Goal: Transaction & Acquisition: Purchase product/service

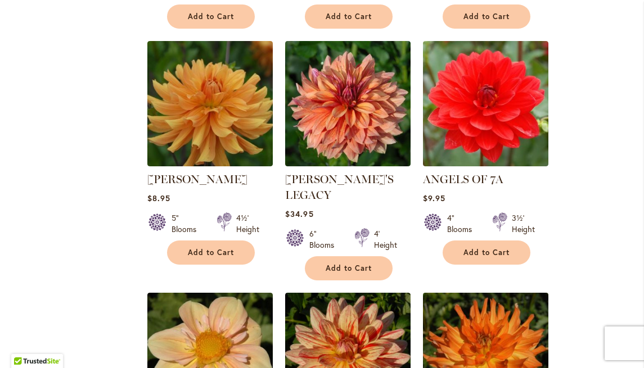
scroll to position [919, 0]
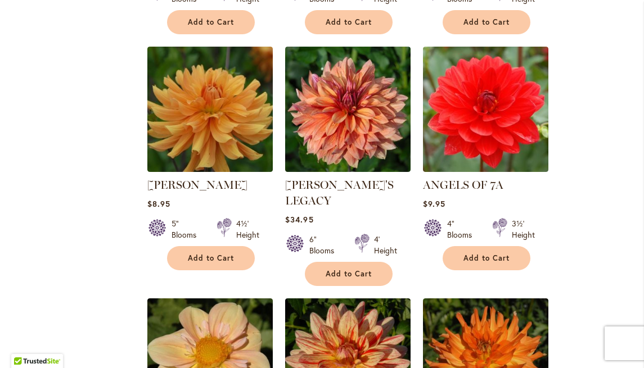
select select "**"
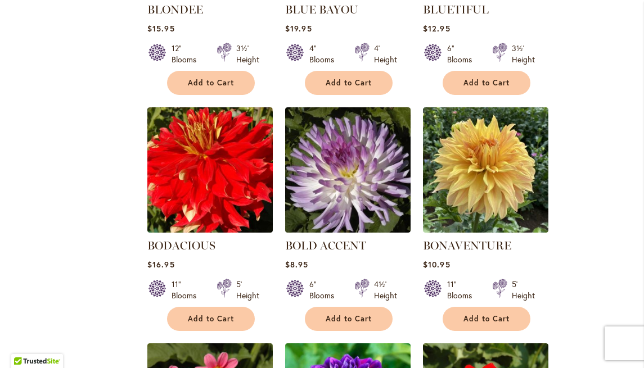
scroll to position [3253, 0]
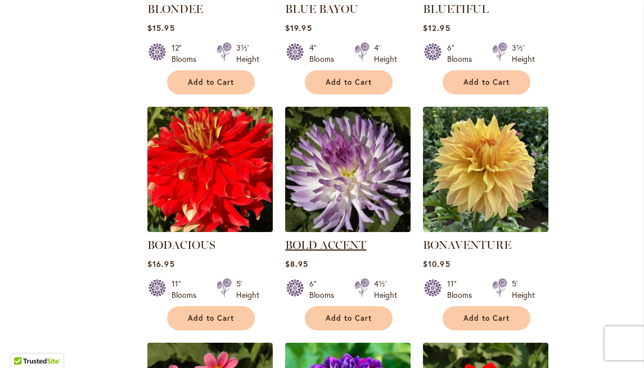
click at [333, 239] on link "BOLD ACCENT" at bounding box center [325, 246] width 81 height 14
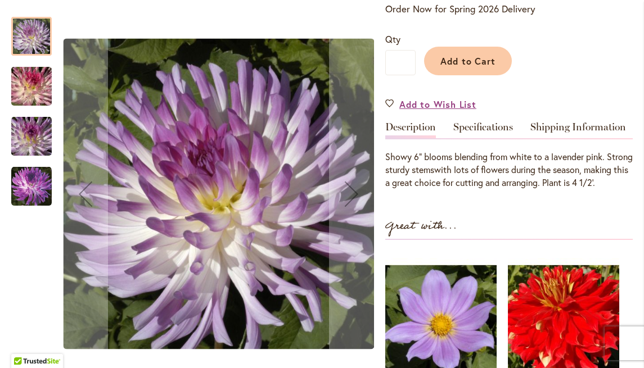
scroll to position [251, 0]
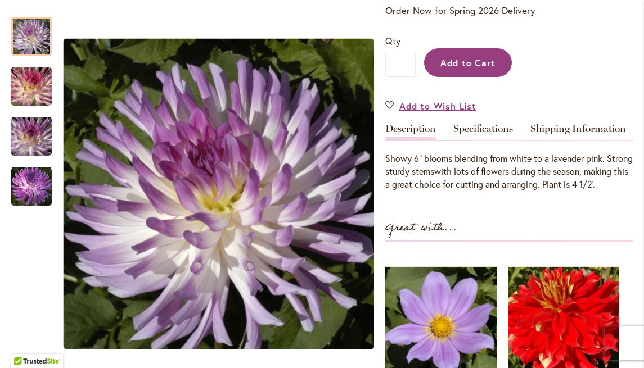
click at [455, 61] on span "Add to Cart" at bounding box center [468, 63] width 56 height 12
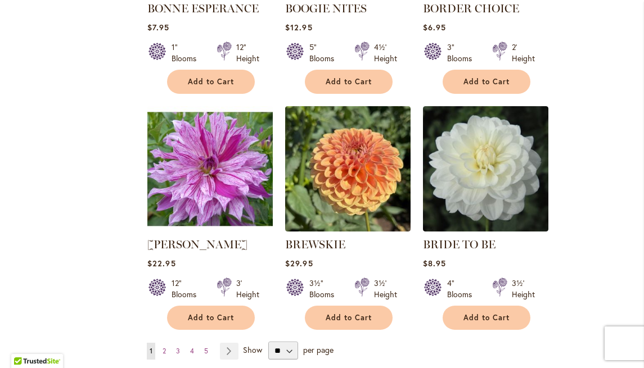
scroll to position [3727, 0]
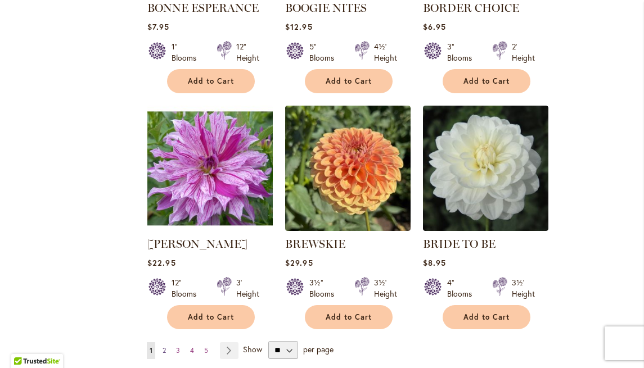
click at [164, 347] on span "2" at bounding box center [164, 351] width 3 height 8
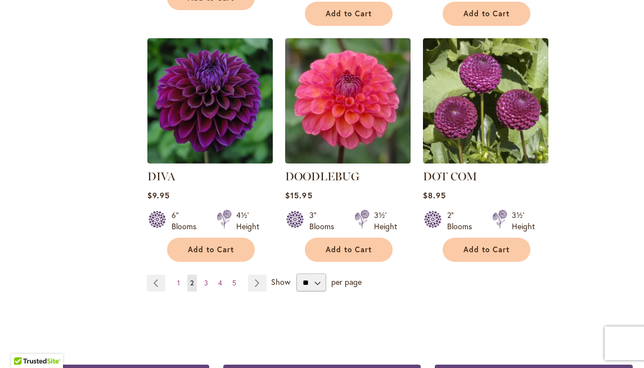
scroll to position [3820, 0]
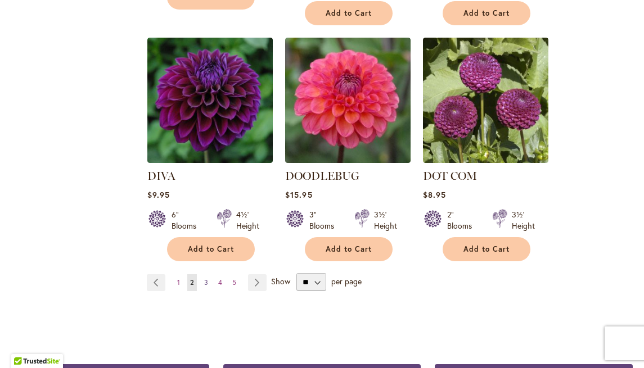
click at [206, 278] on span "3" at bounding box center [206, 282] width 4 height 8
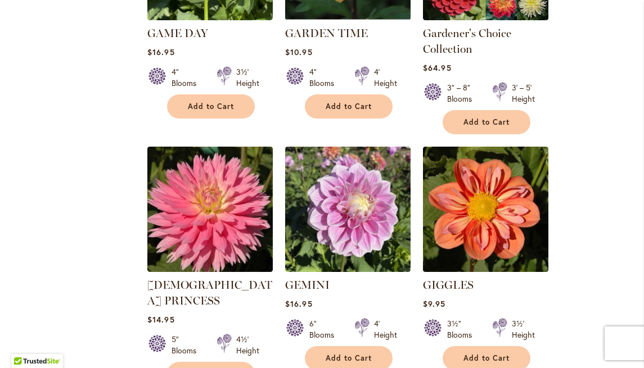
scroll to position [3046, 0]
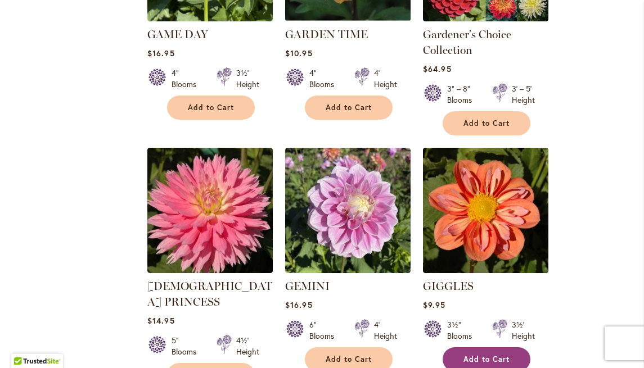
click at [469, 355] on span "Add to Cart" at bounding box center [487, 360] width 46 height 10
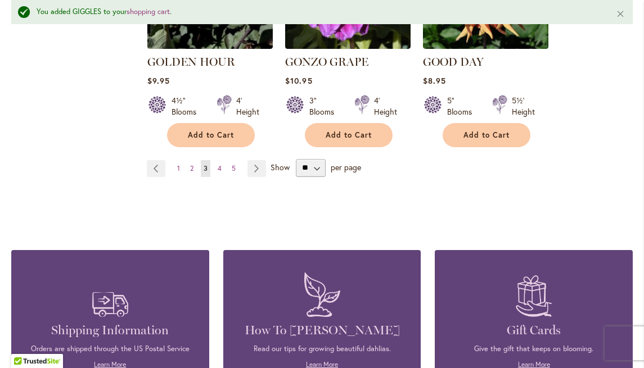
scroll to position [4041, 0]
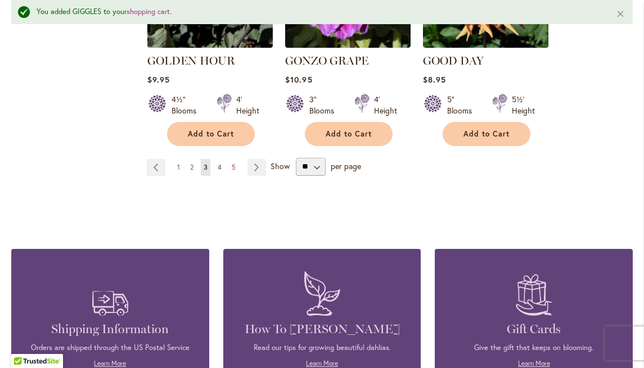
click at [220, 163] on span "4" at bounding box center [220, 167] width 4 height 8
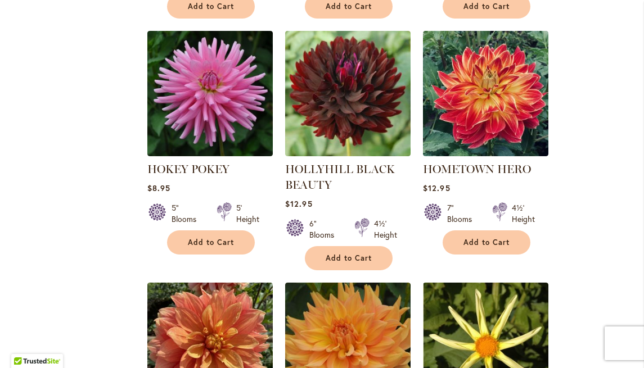
scroll to position [1451, 0]
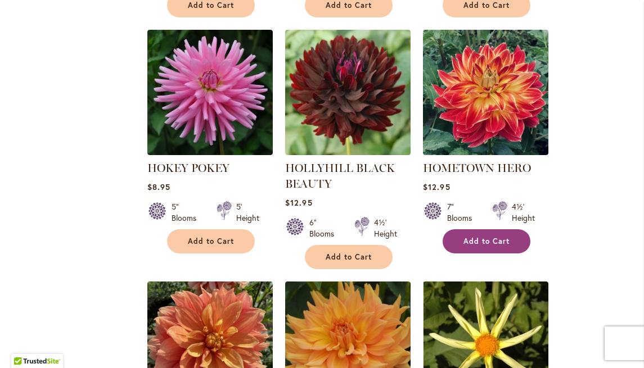
click at [489, 237] on span "Add to Cart" at bounding box center [487, 242] width 46 height 10
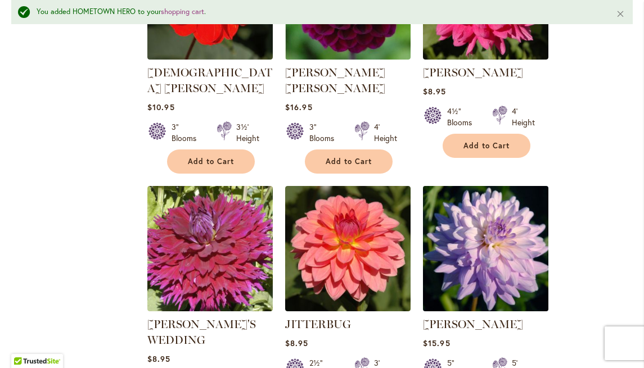
scroll to position [3776, 0]
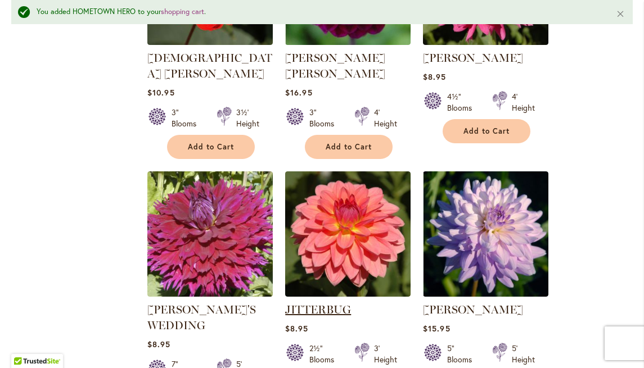
click at [314, 303] on link "JITTERBUG" at bounding box center [318, 310] width 66 height 14
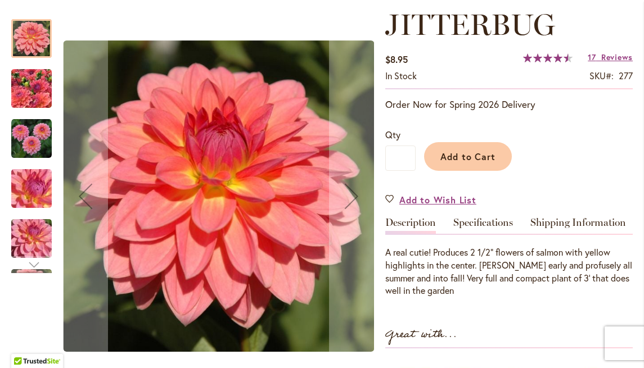
scroll to position [165, 0]
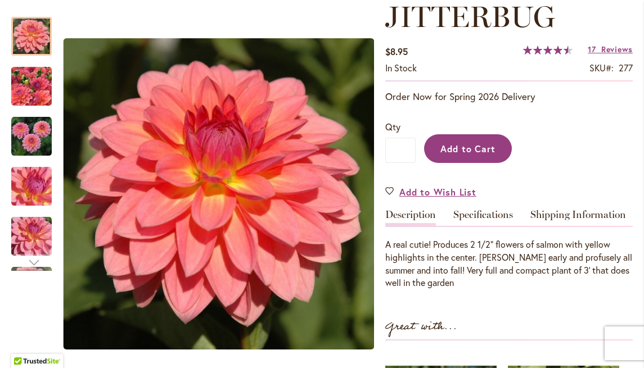
click at [471, 150] on span "Add to Cart" at bounding box center [468, 149] width 56 height 12
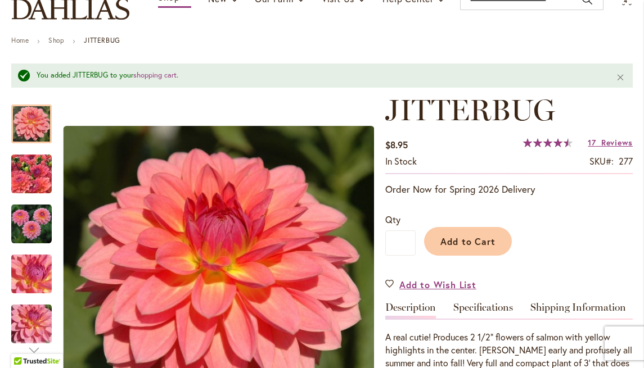
scroll to position [100, 0]
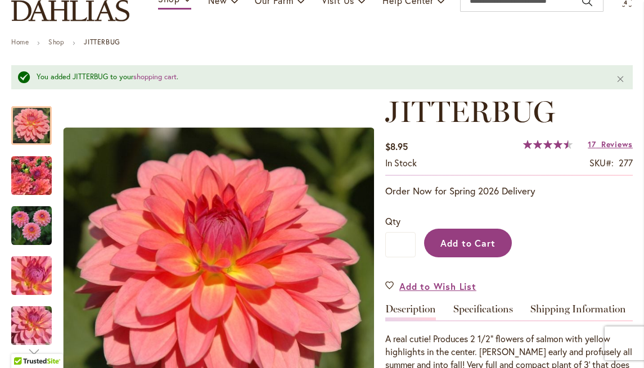
click at [463, 243] on span "Add to Cart" at bounding box center [468, 243] width 56 height 12
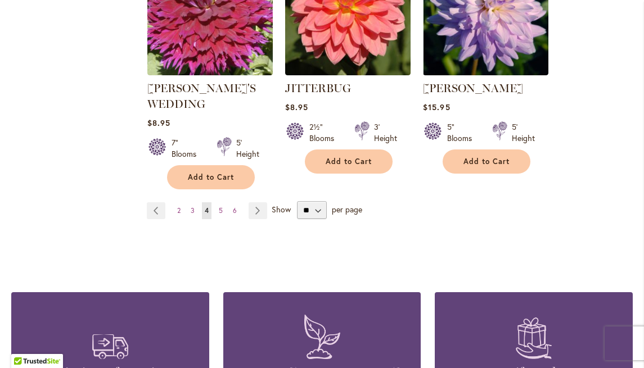
scroll to position [3969, 0]
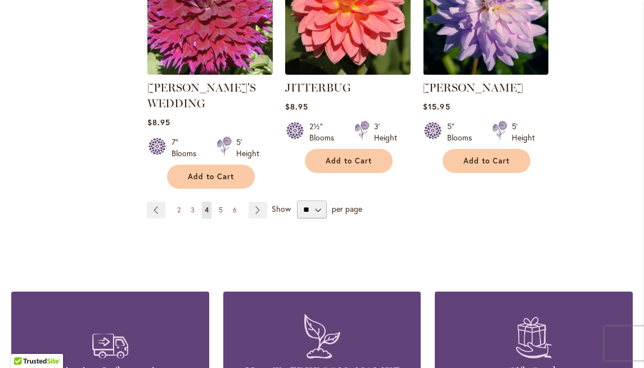
click at [221, 206] on span "5" at bounding box center [221, 210] width 4 height 8
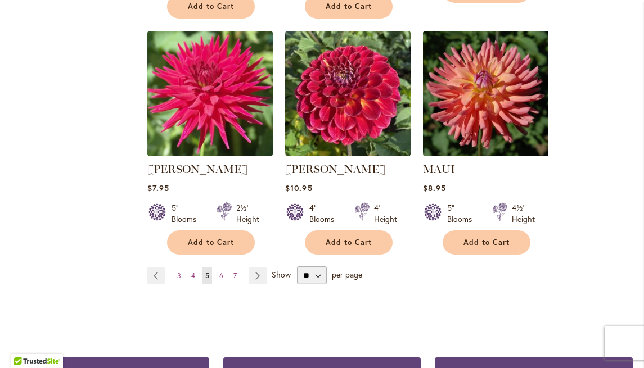
scroll to position [3865, 0]
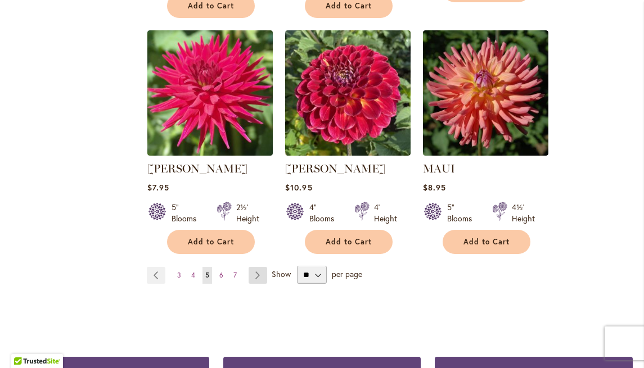
click at [258, 267] on link "Page Next" at bounding box center [258, 275] width 19 height 17
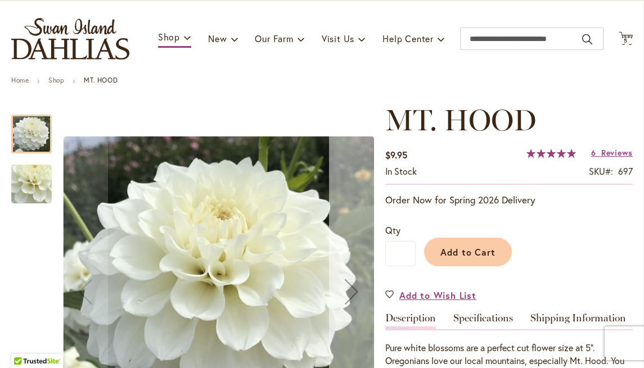
scroll to position [61, 0]
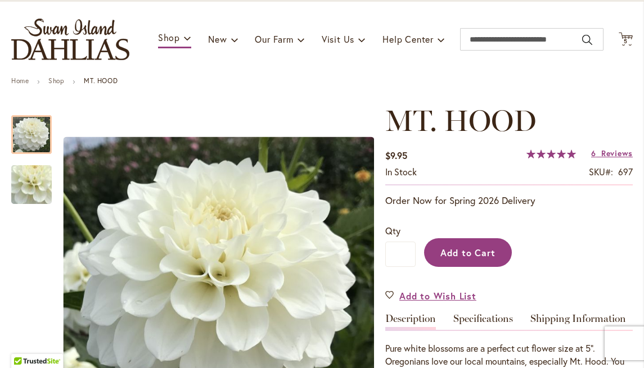
click at [461, 252] on span "Add to Cart" at bounding box center [468, 253] width 56 height 12
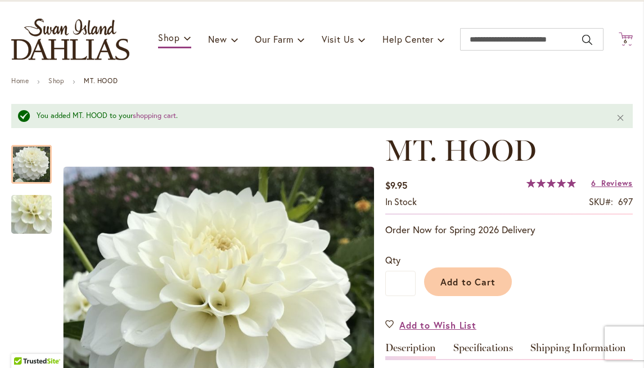
click at [626, 37] on icon "Cart .cls-1 { fill: #231f20; }" at bounding box center [626, 39] width 14 height 14
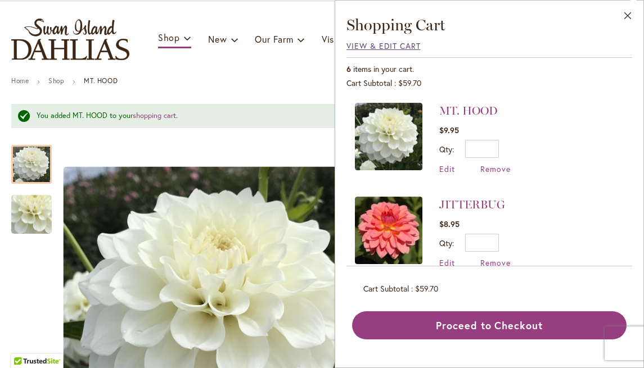
click at [395, 46] on span "View & Edit Cart" at bounding box center [384, 46] width 74 height 11
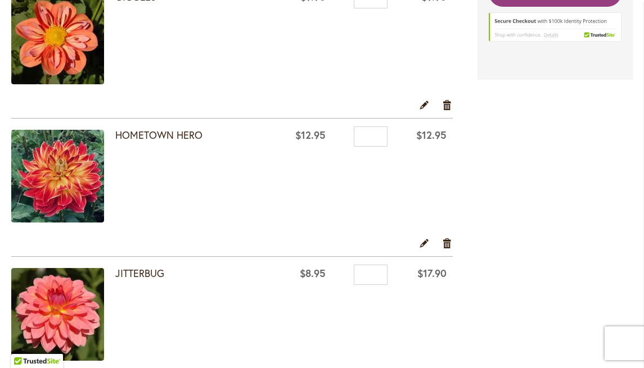
scroll to position [386, 0]
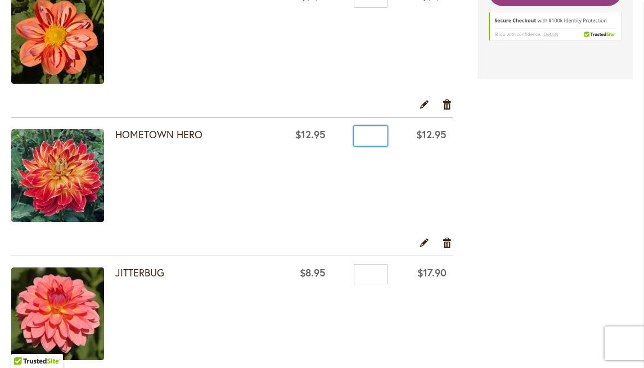
click at [377, 133] on input "*" at bounding box center [371, 136] width 34 height 20
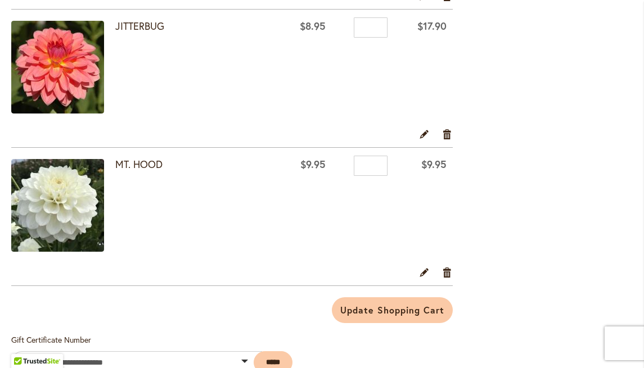
scroll to position [634, 0]
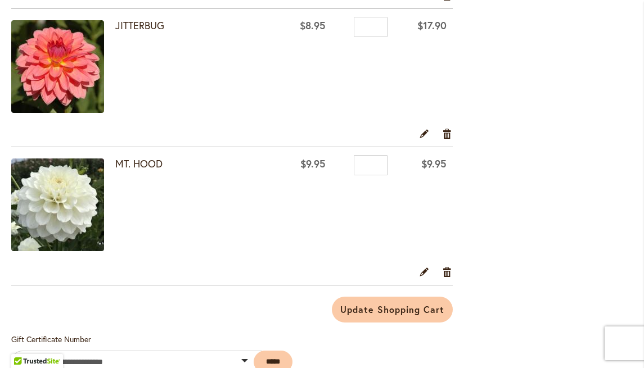
type input "*"
click at [376, 161] on input "*" at bounding box center [371, 165] width 34 height 20
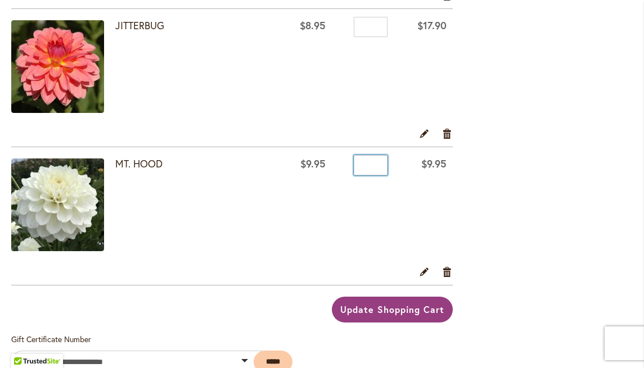
type input "*"
click at [389, 309] on span "Update Shopping Cart" at bounding box center [392, 310] width 104 height 12
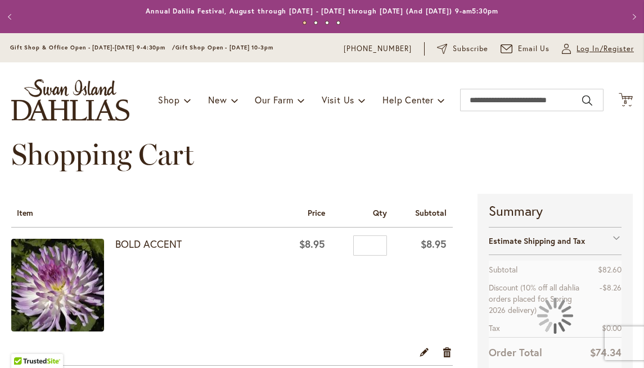
click at [582, 48] on span "Log In/Register" at bounding box center [605, 48] width 57 height 11
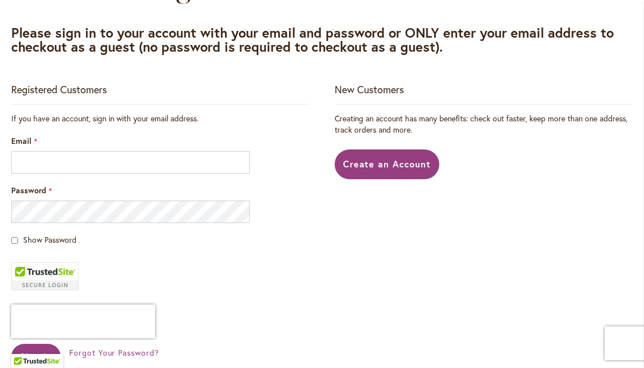
scroll to position [169, 0]
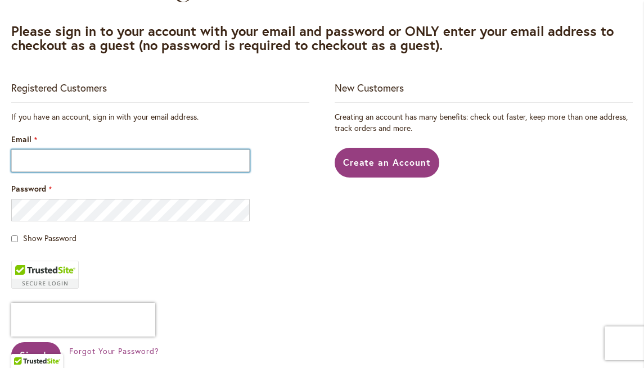
click at [239, 160] on input "Email" at bounding box center [130, 161] width 239 height 23
click at [240, 160] on input "Email" at bounding box center [130, 161] width 239 height 23
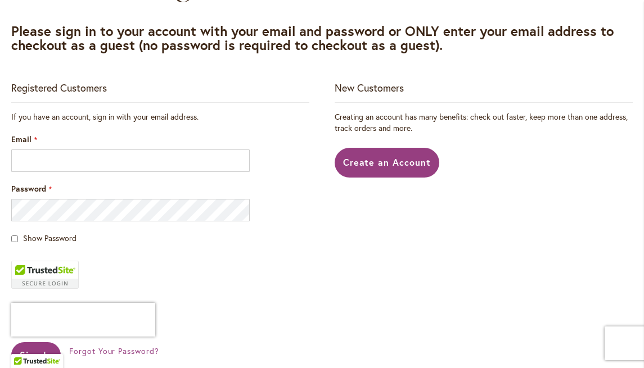
click at [276, 231] on fieldset "If you have an account, sign in with your email address. Email Password Show Pa…" at bounding box center [160, 254] width 298 height 286
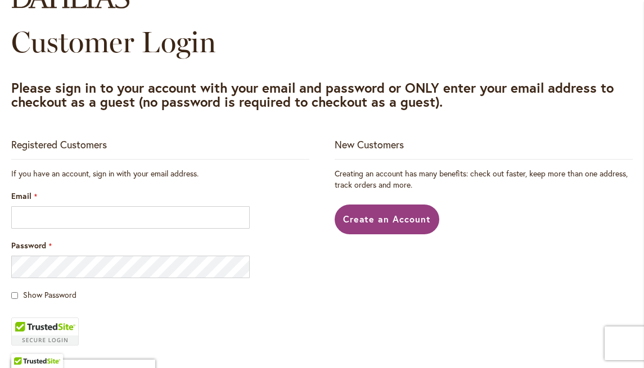
scroll to position [113, 0]
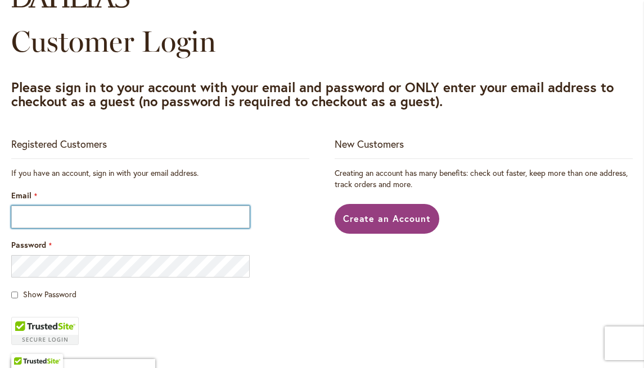
click at [205, 219] on input "Email" at bounding box center [130, 217] width 239 height 23
type input "**********"
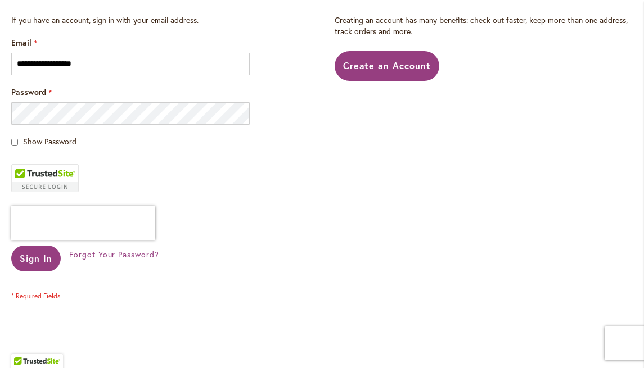
scroll to position [267, 0]
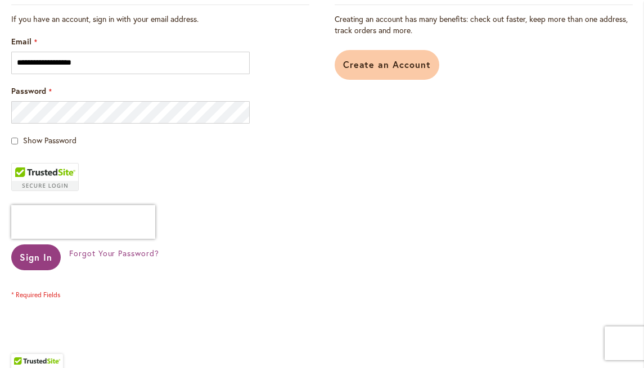
click at [372, 66] on span "Create an Account" at bounding box center [387, 65] width 88 height 12
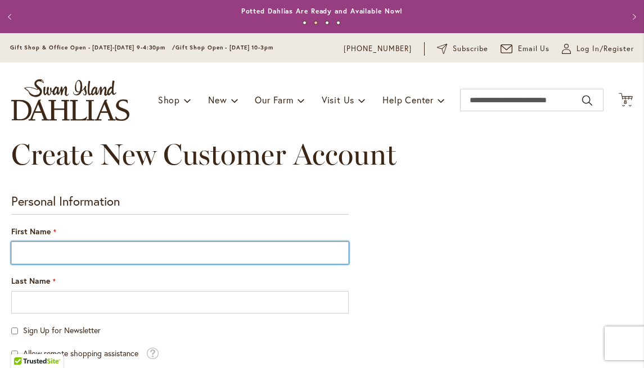
click at [336, 252] on input "First Name" at bounding box center [180, 253] width 338 height 23
type input "****"
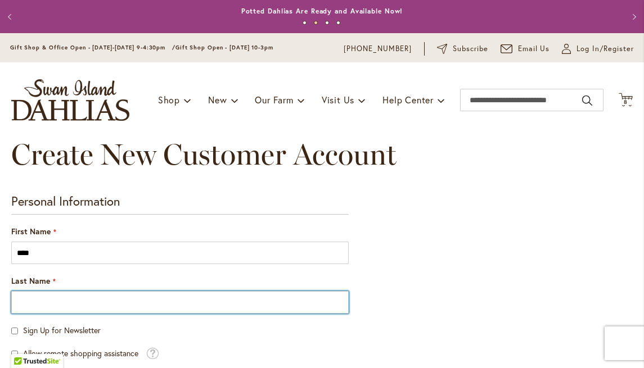
type input "*********"
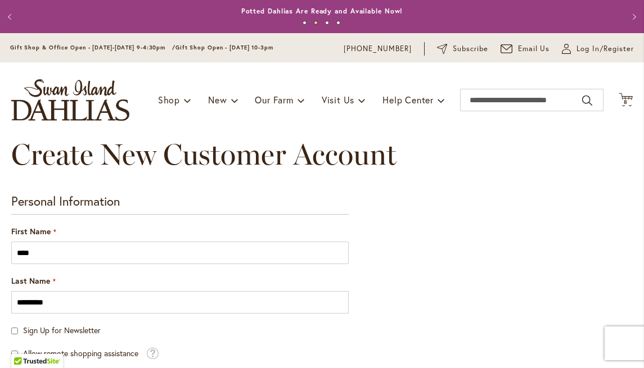
type input "**********"
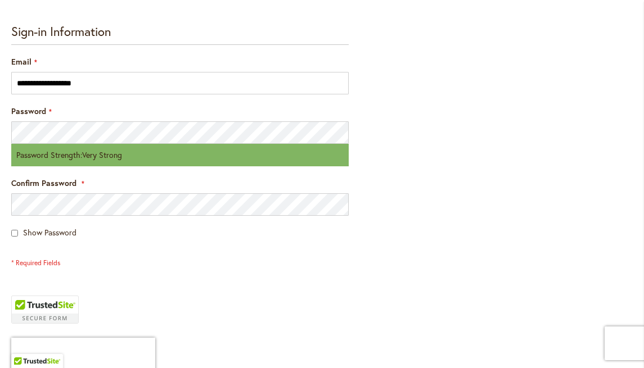
scroll to position [360, 0]
click at [71, 181] on span "Confirm Password" at bounding box center [43, 182] width 65 height 11
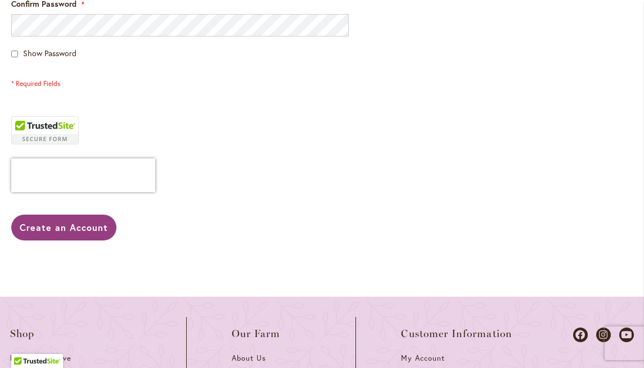
scroll to position [540, 0]
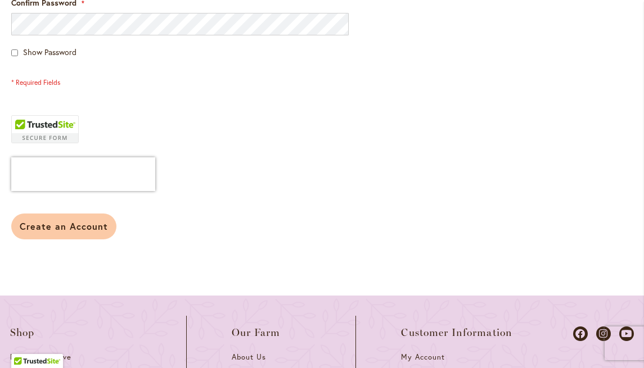
click at [59, 225] on span "Create an Account" at bounding box center [64, 227] width 88 height 12
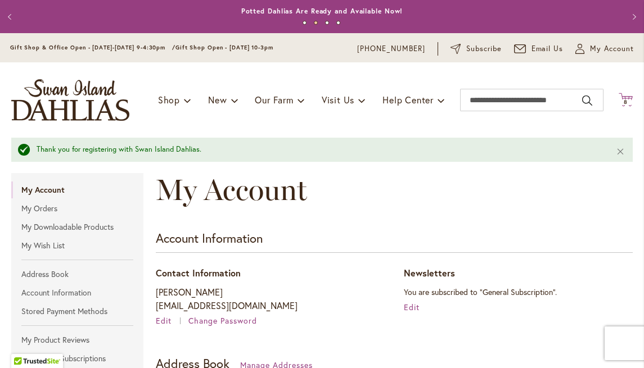
click at [629, 98] on icon at bounding box center [626, 100] width 14 height 14
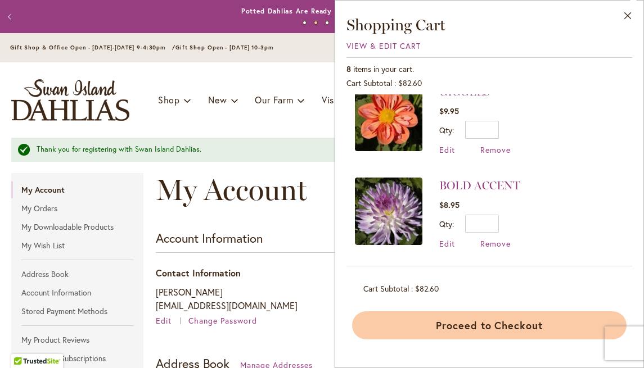
click at [503, 325] on button "Proceed to Checkout" at bounding box center [489, 326] width 275 height 28
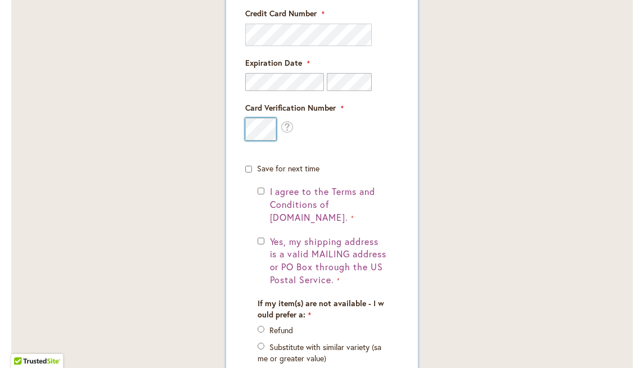
scroll to position [906, 0]
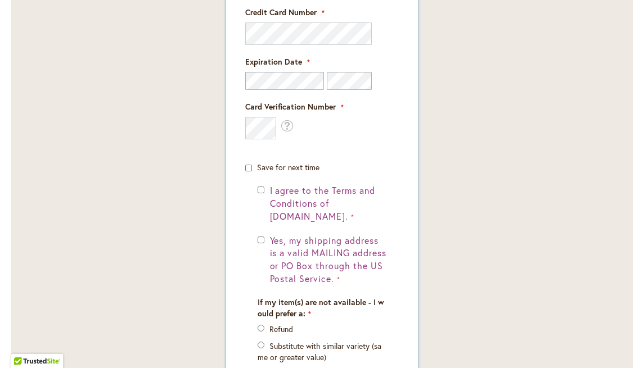
click at [263, 254] on div "Yes, my shipping address is a valid MAILING address or PO Box through the US Po…" at bounding box center [322, 260] width 129 height 51
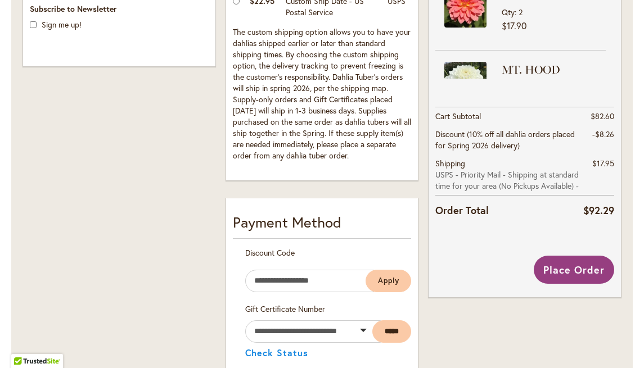
scroll to position [450, 0]
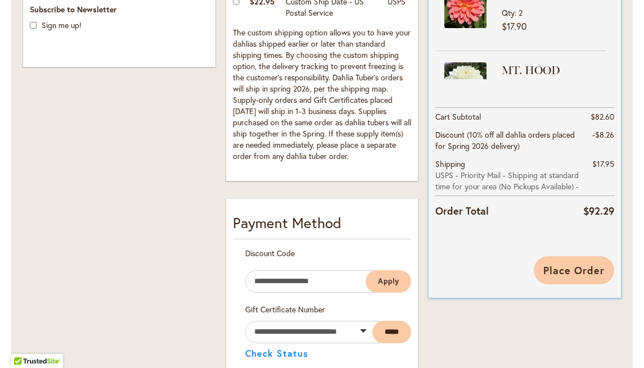
click at [585, 268] on span "Place Order" at bounding box center [573, 271] width 61 height 14
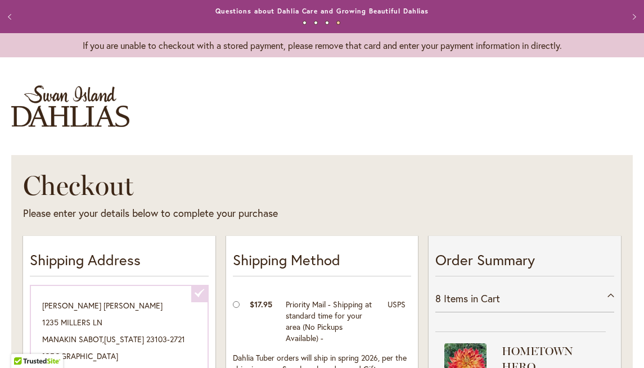
scroll to position [0, 0]
